Goal: Book appointment/travel/reservation

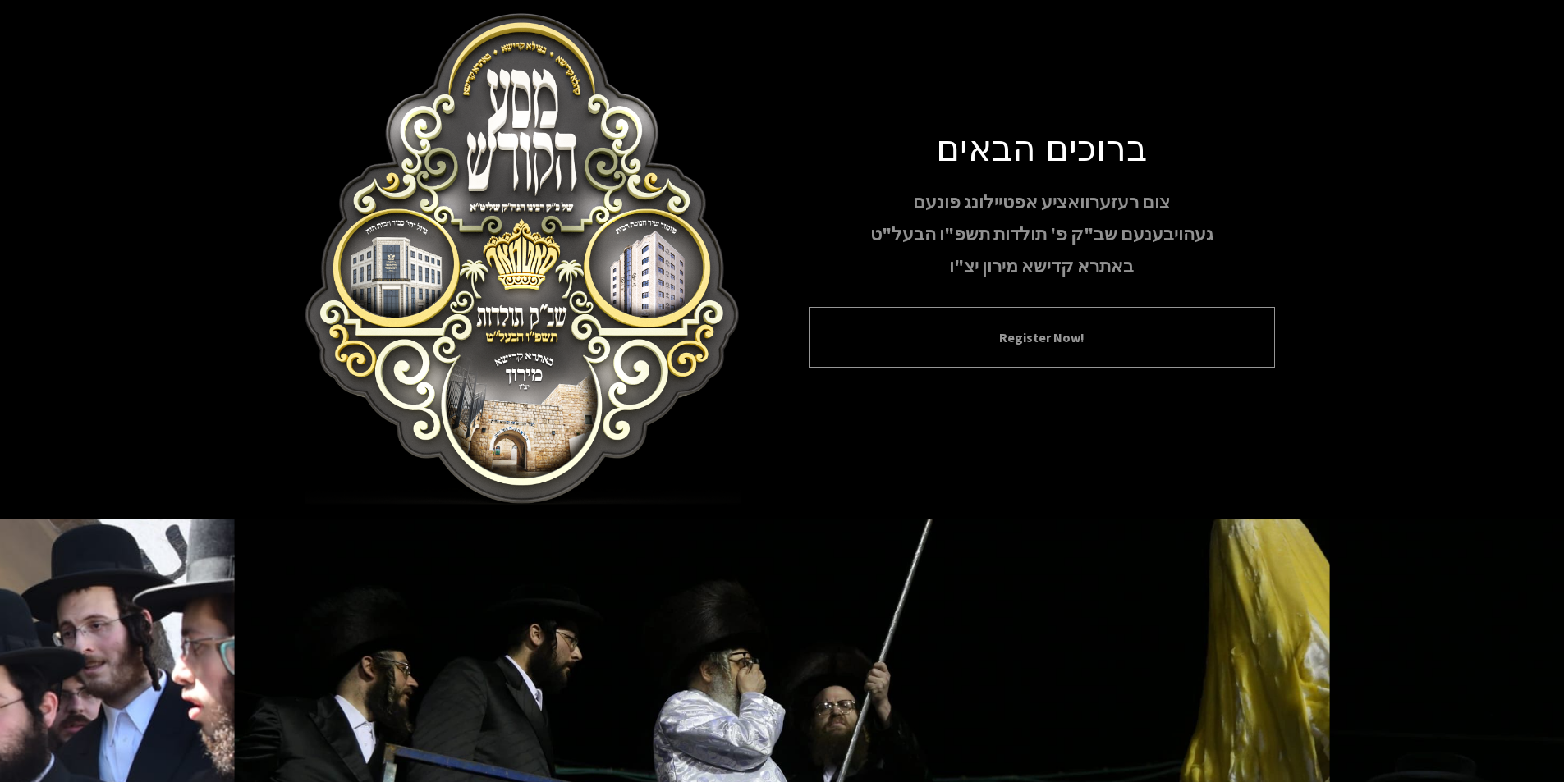
click at [984, 335] on button "Register Now!" at bounding box center [1041, 337] width 425 height 20
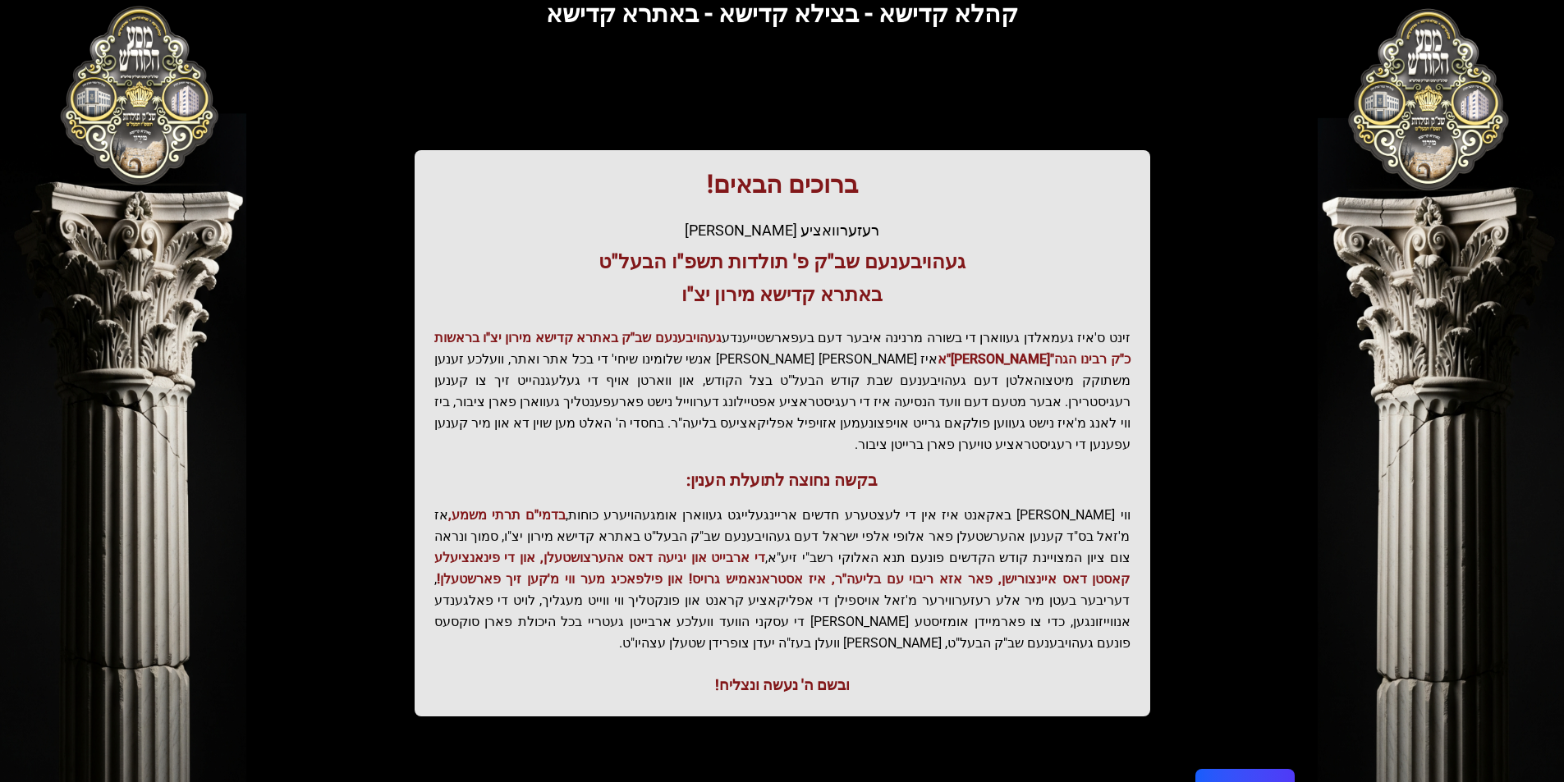
scroll to position [168, 0]
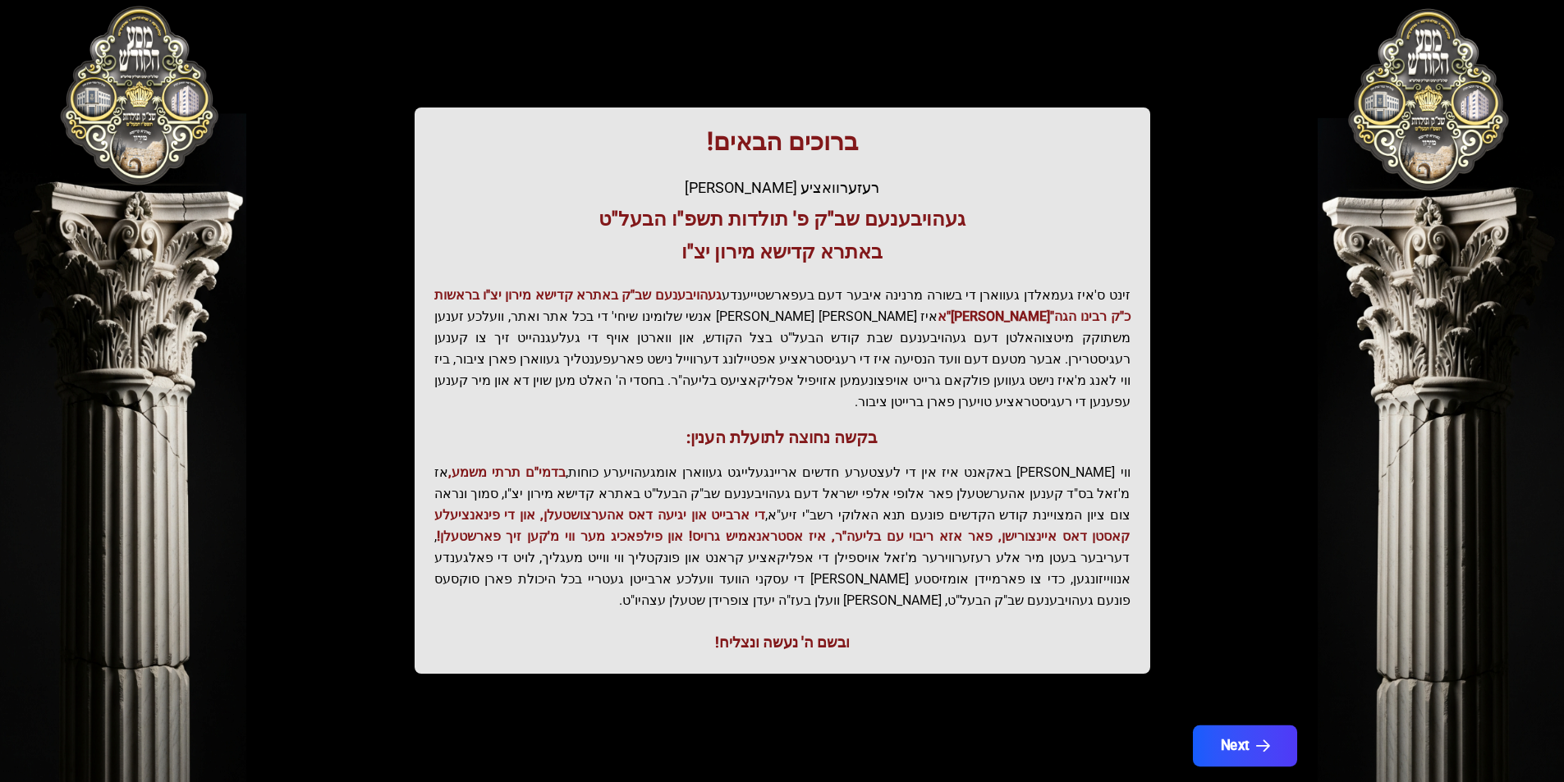
click at [1248, 726] on button "Next" at bounding box center [1244, 746] width 104 height 41
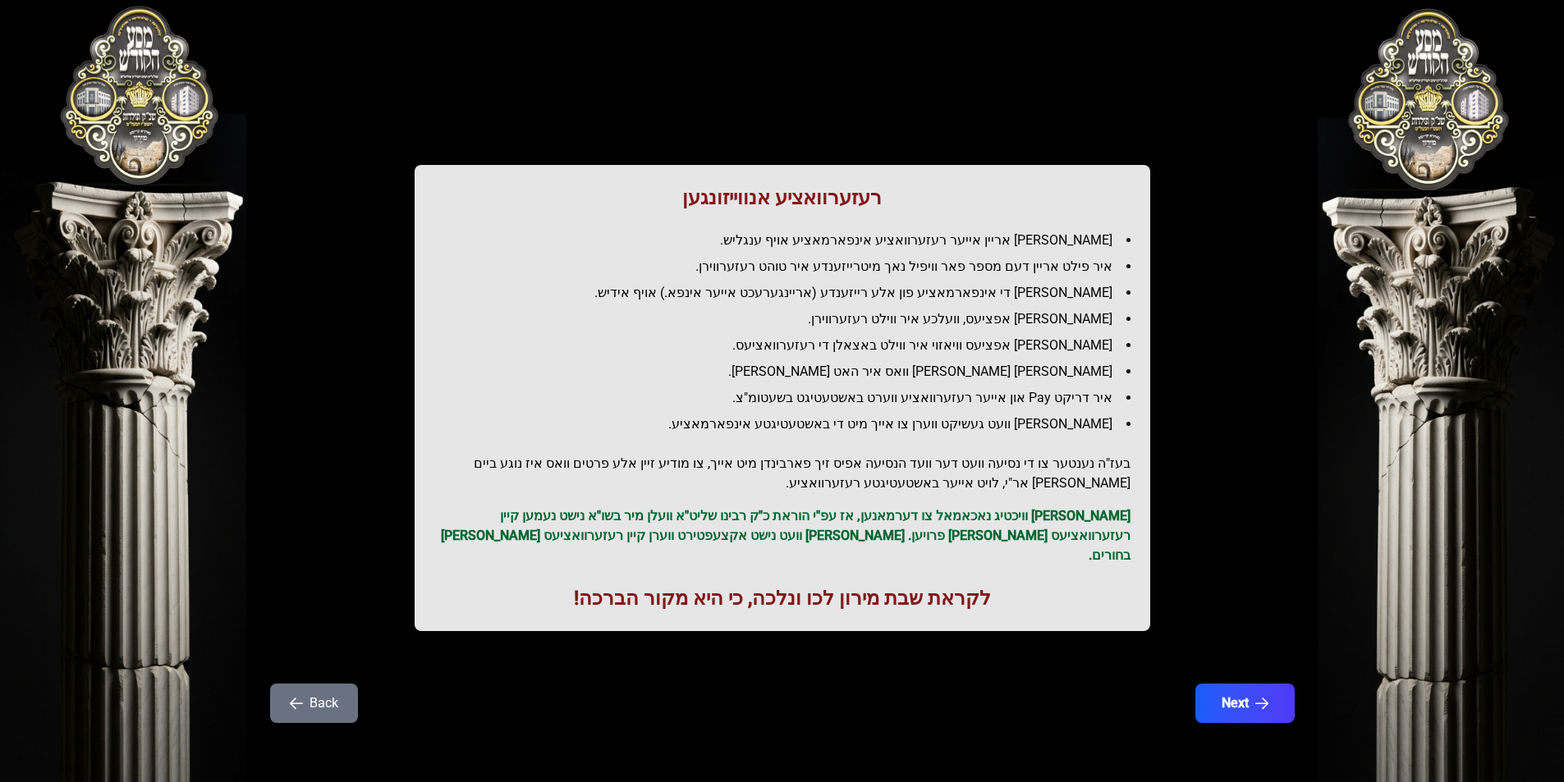
scroll to position [0, 0]
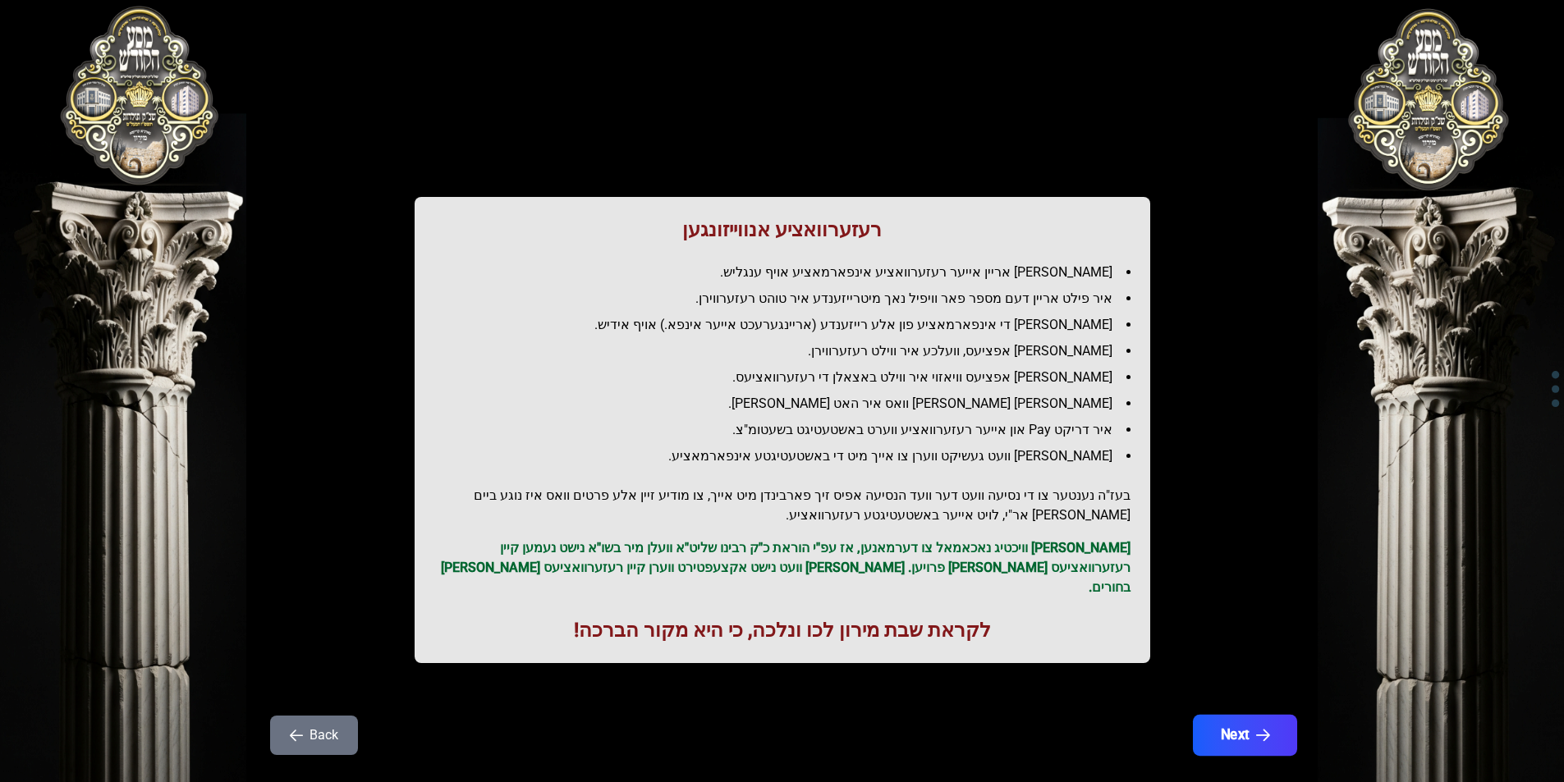
click at [1229, 715] on button "Next" at bounding box center [1244, 735] width 104 height 41
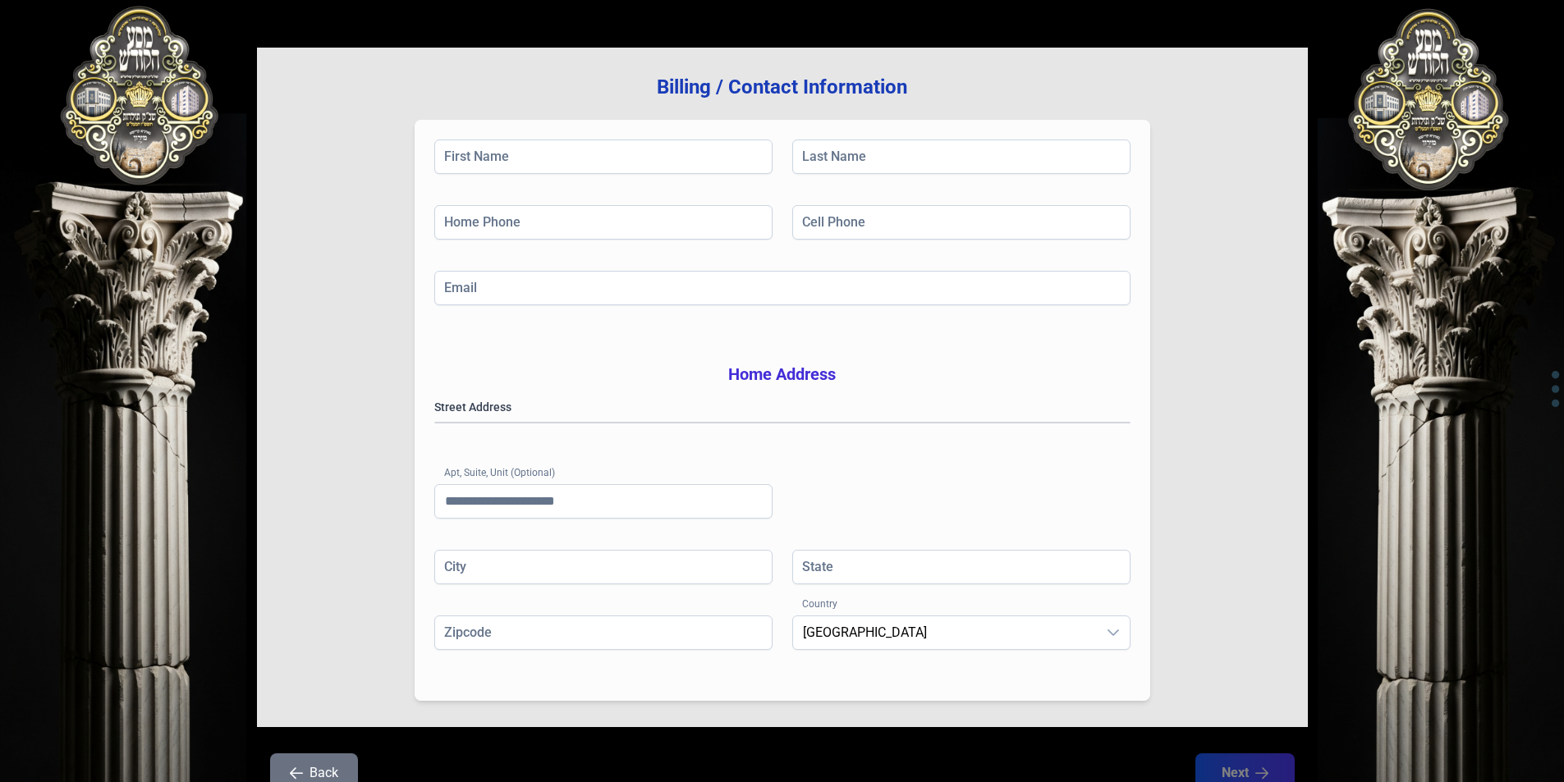
scroll to position [234, 0]
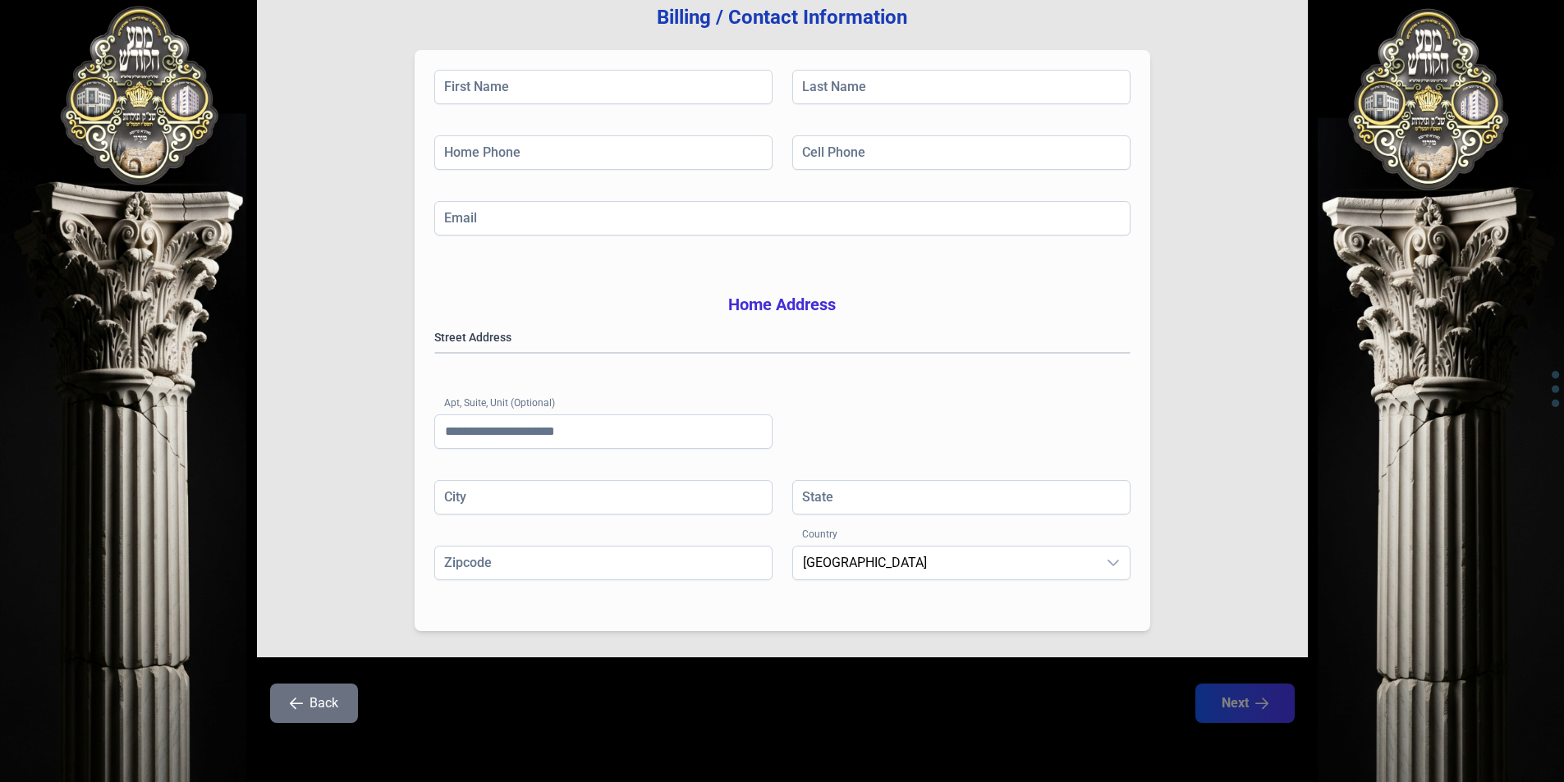
click at [332, 706] on button "Back" at bounding box center [314, 703] width 88 height 39
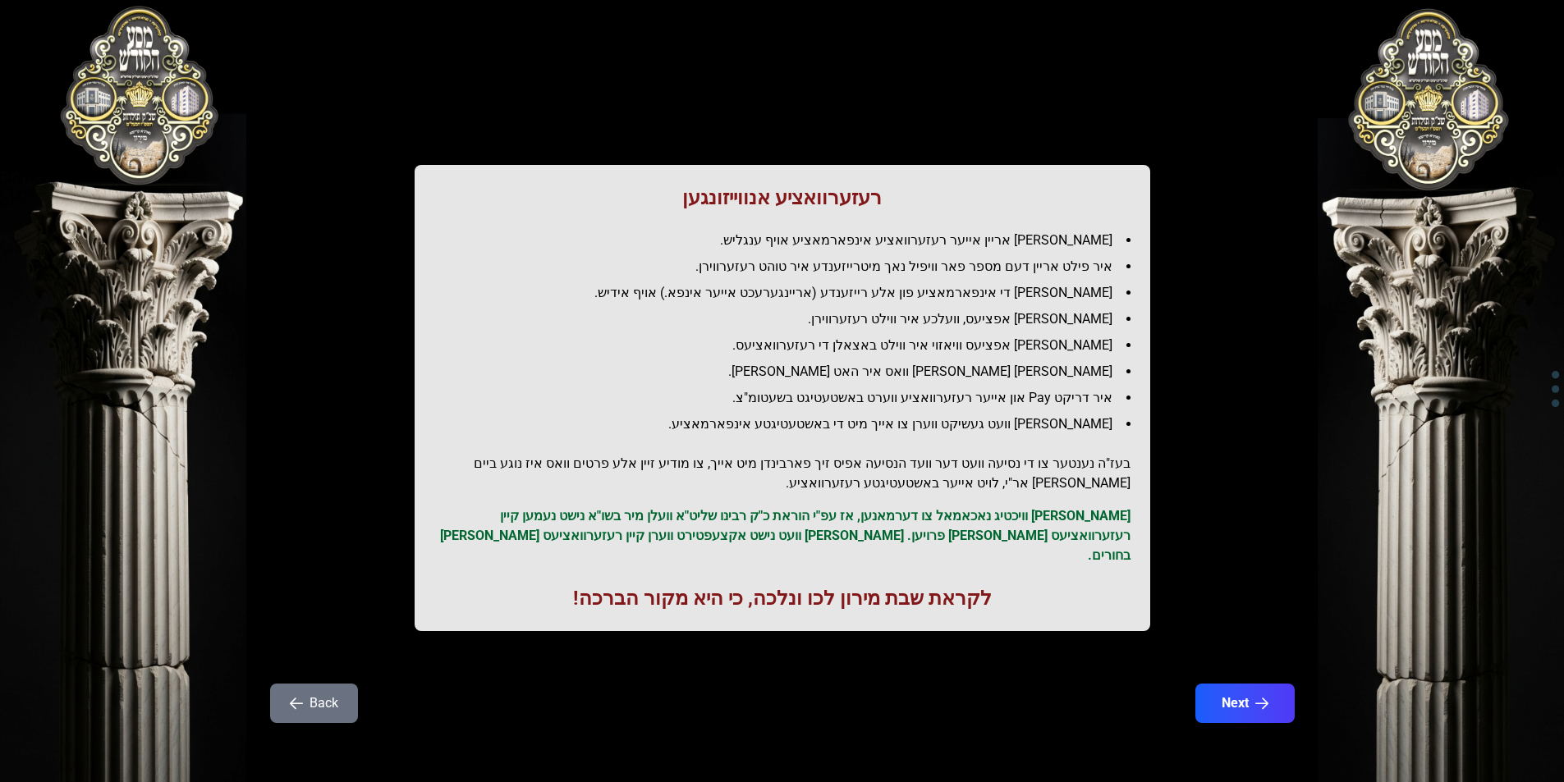
scroll to position [0, 0]
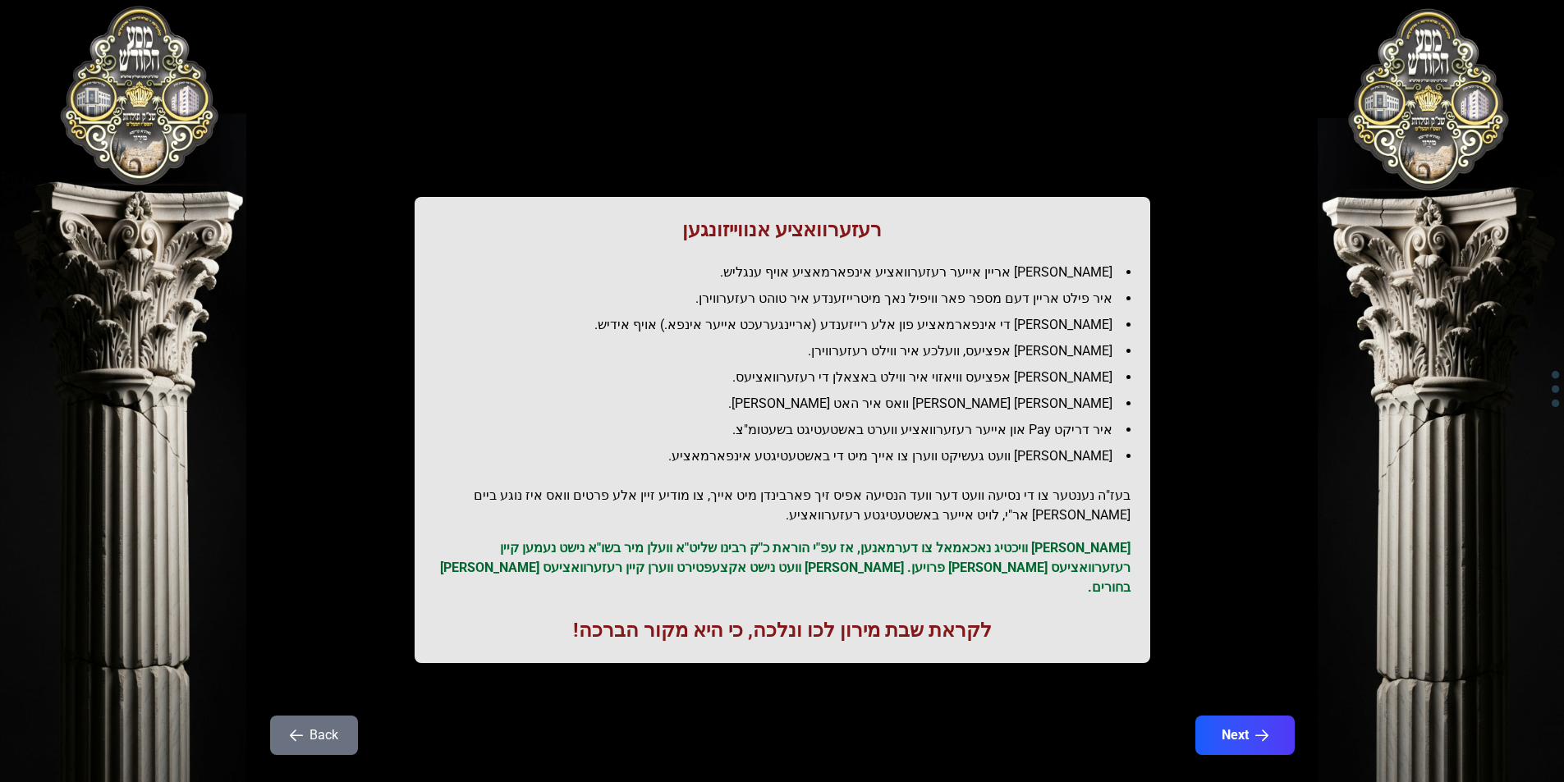
click at [332, 716] on button "Back" at bounding box center [314, 735] width 88 height 39
